Goal: Find specific page/section

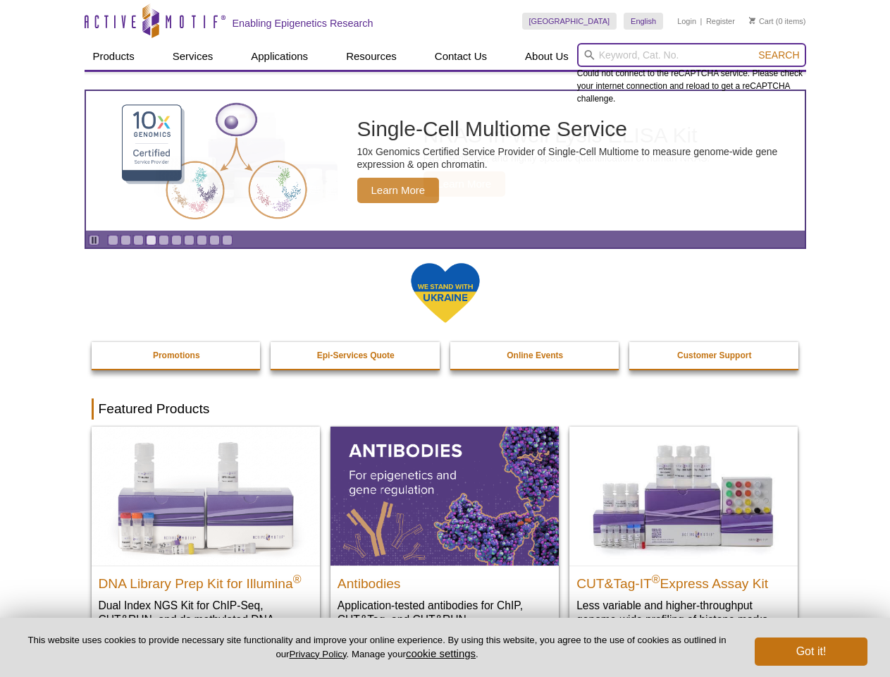
click at [691, 55] on input "search" at bounding box center [691, 55] width 229 height 24
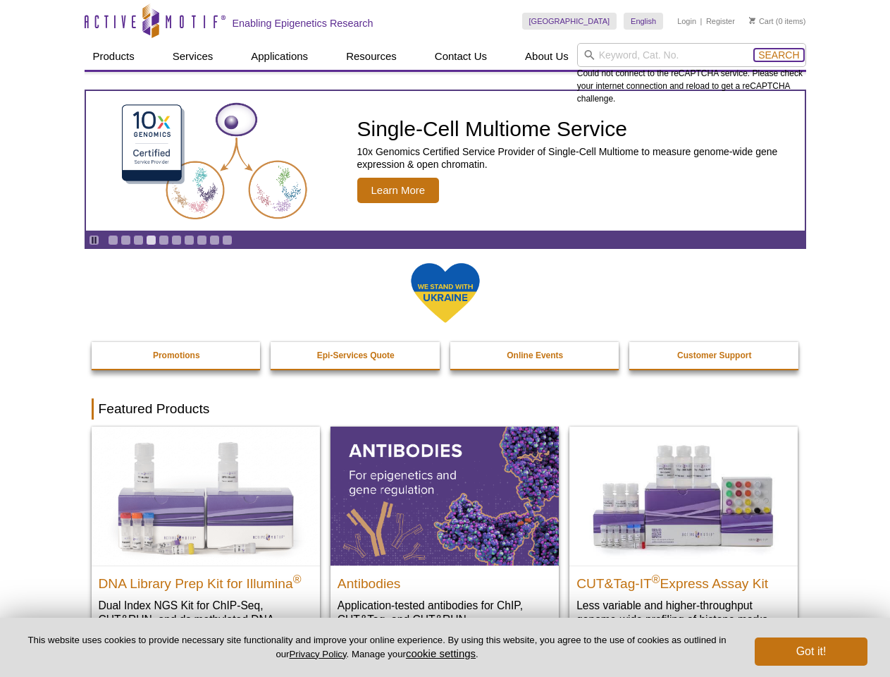
click at [779, 55] on span "Search" at bounding box center [778, 54] width 41 height 11
click at [94, 240] on icon "Pause" at bounding box center [94, 239] width 9 height 9
click at [113, 240] on link "Go to slide 1" at bounding box center [113, 240] width 11 height 11
click at [125, 240] on link "Go to slide 2" at bounding box center [126, 240] width 11 height 11
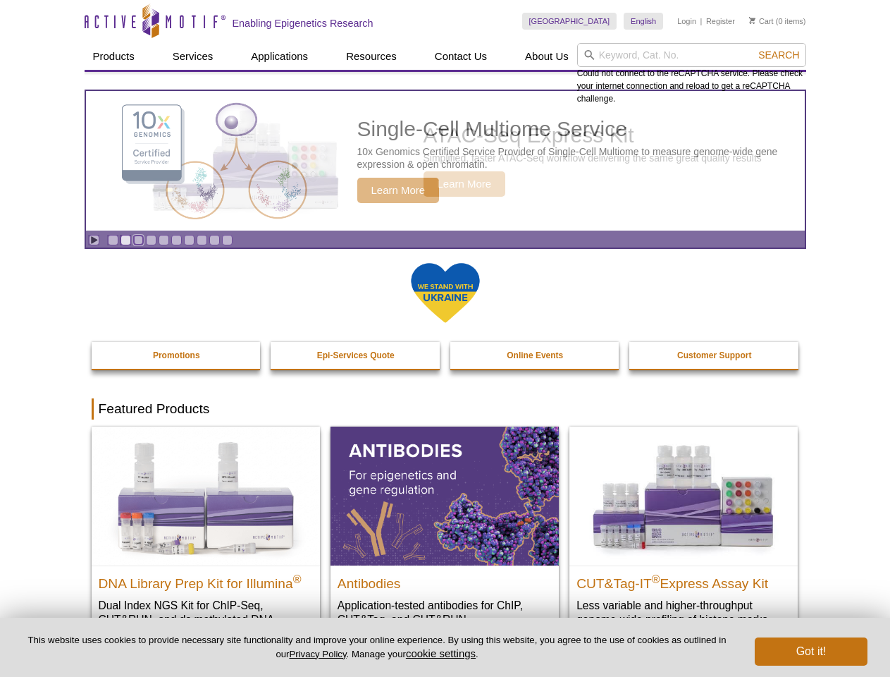
click at [138, 240] on link "Go to slide 3" at bounding box center [138, 240] width 11 height 11
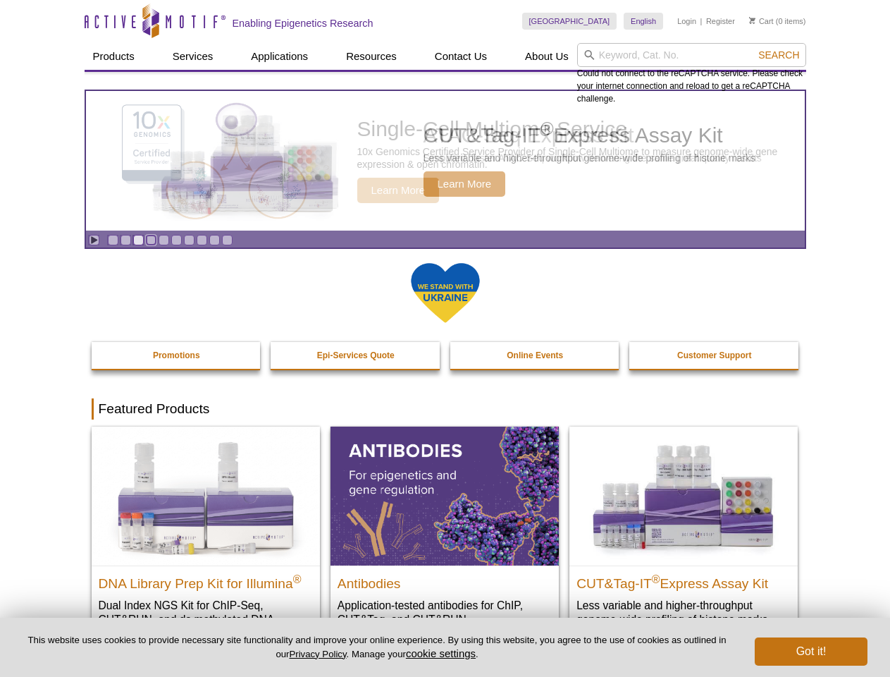
click at [151, 240] on link "Go to slide 4" at bounding box center [151, 240] width 11 height 11
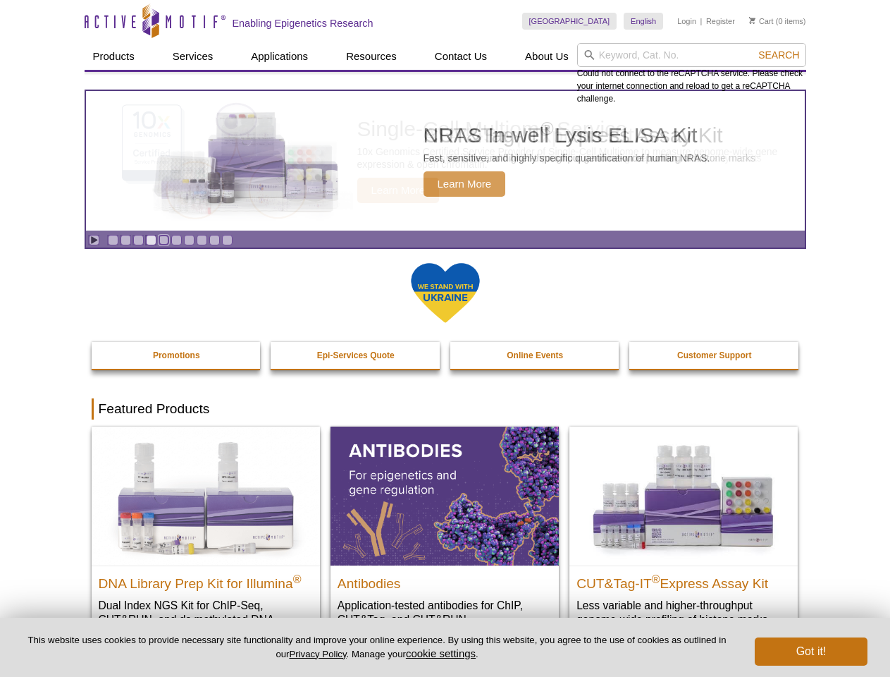
click at [164, 240] on link "Go to slide 5" at bounding box center [164, 240] width 11 height 11
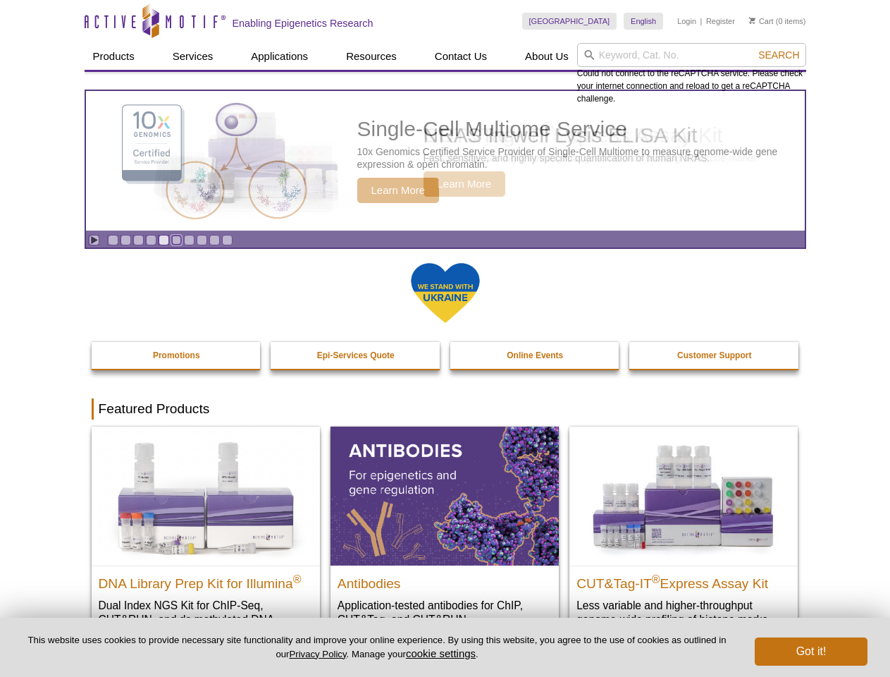
click at [176, 240] on link "Go to slide 6" at bounding box center [176, 240] width 11 height 11
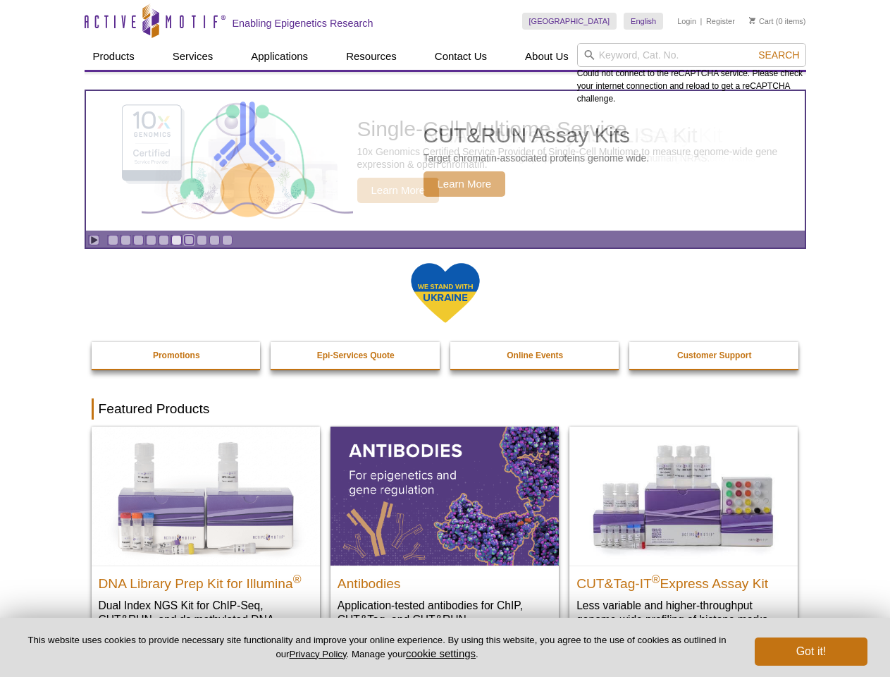
click at [189, 240] on link "Go to slide 7" at bounding box center [189, 240] width 11 height 11
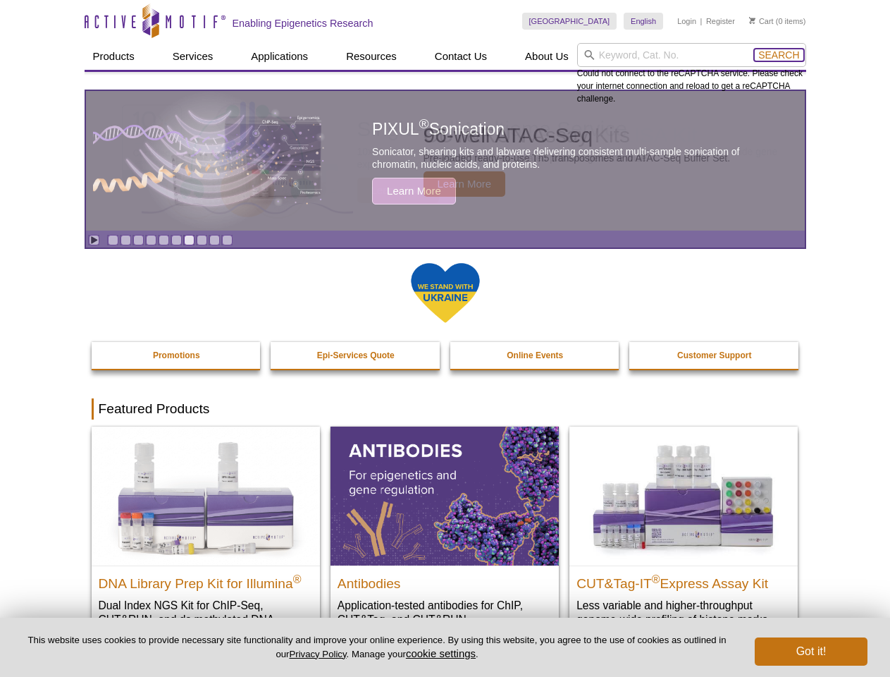
click at [779, 55] on span "Search" at bounding box center [778, 54] width 41 height 11
